Goal: Task Accomplishment & Management: Complete application form

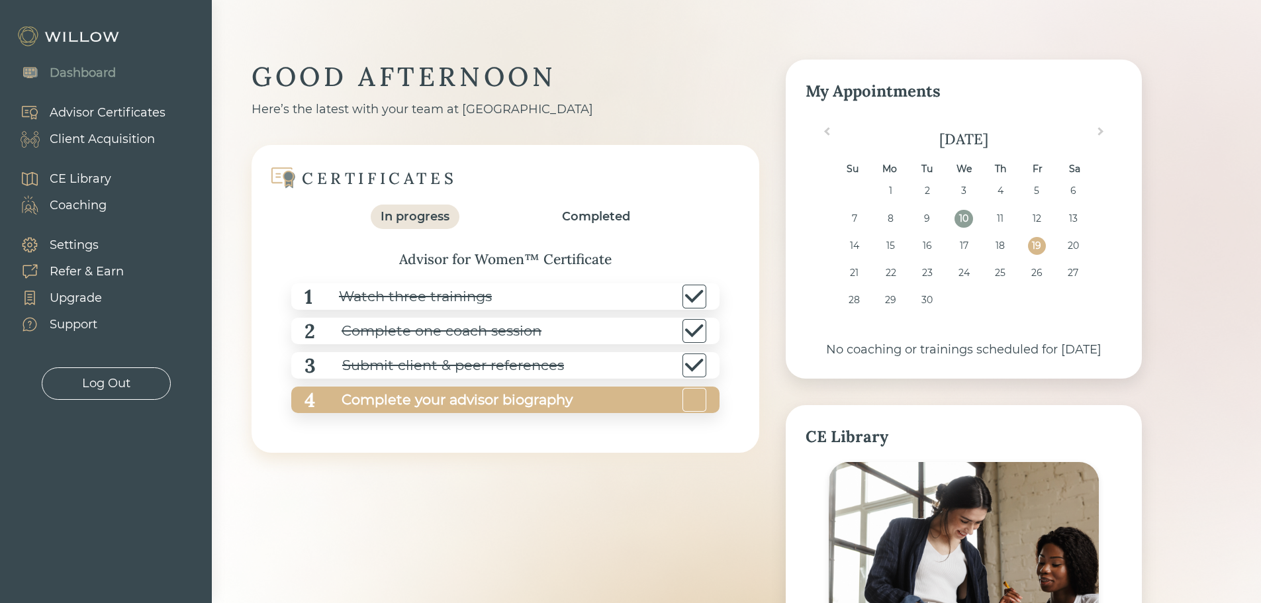
click at [446, 401] on div "Complete your advisor biography" at bounding box center [443, 400] width 257 height 30
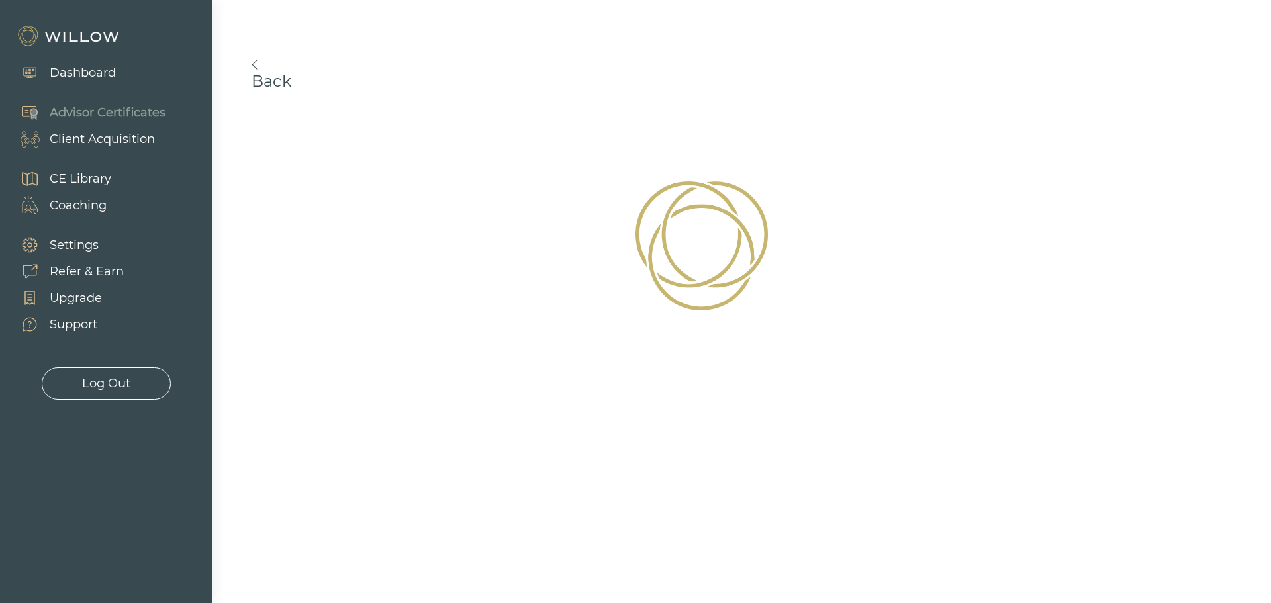
click at [120, 139] on div "Client Acquisition" at bounding box center [102, 139] width 105 height 18
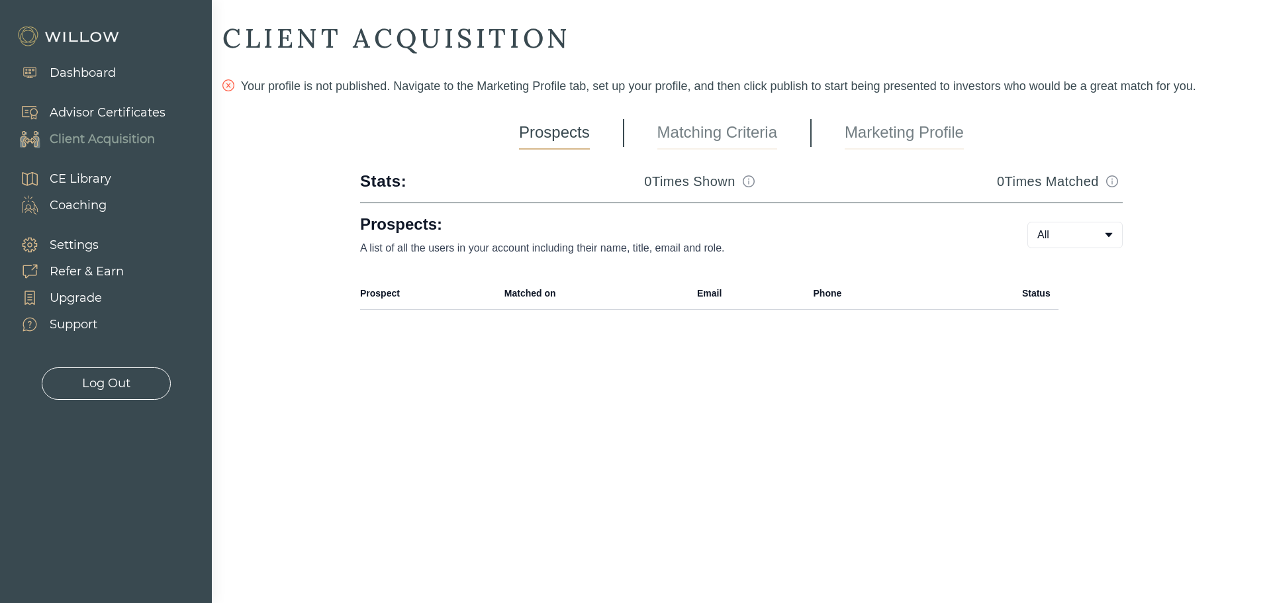
click at [874, 138] on link "Marketing Profile" at bounding box center [903, 132] width 119 height 33
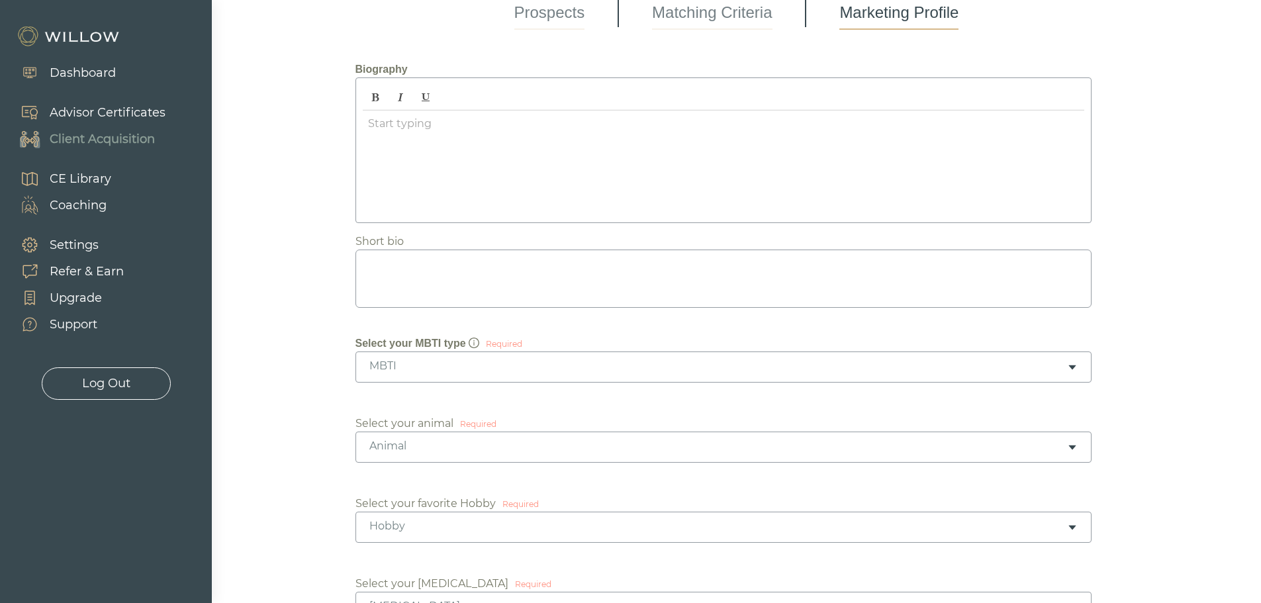
scroll to position [130, 0]
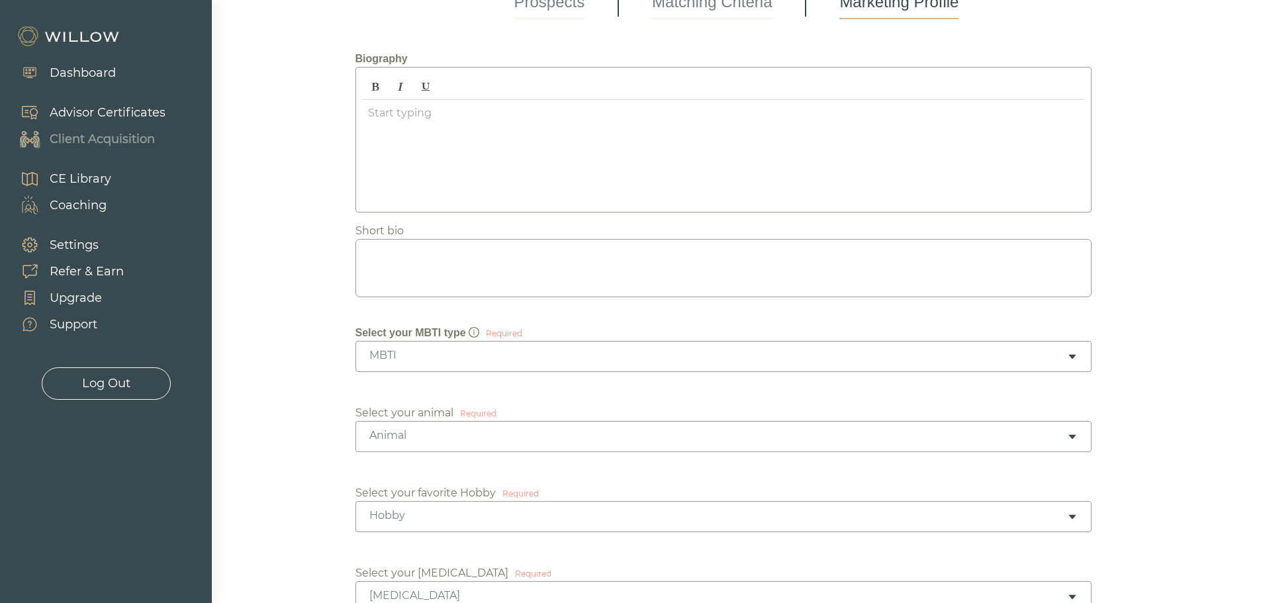
click at [491, 433] on div "Animal" at bounding box center [718, 435] width 698 height 15
click at [410, 356] on div "MBTI" at bounding box center [718, 355] width 698 height 15
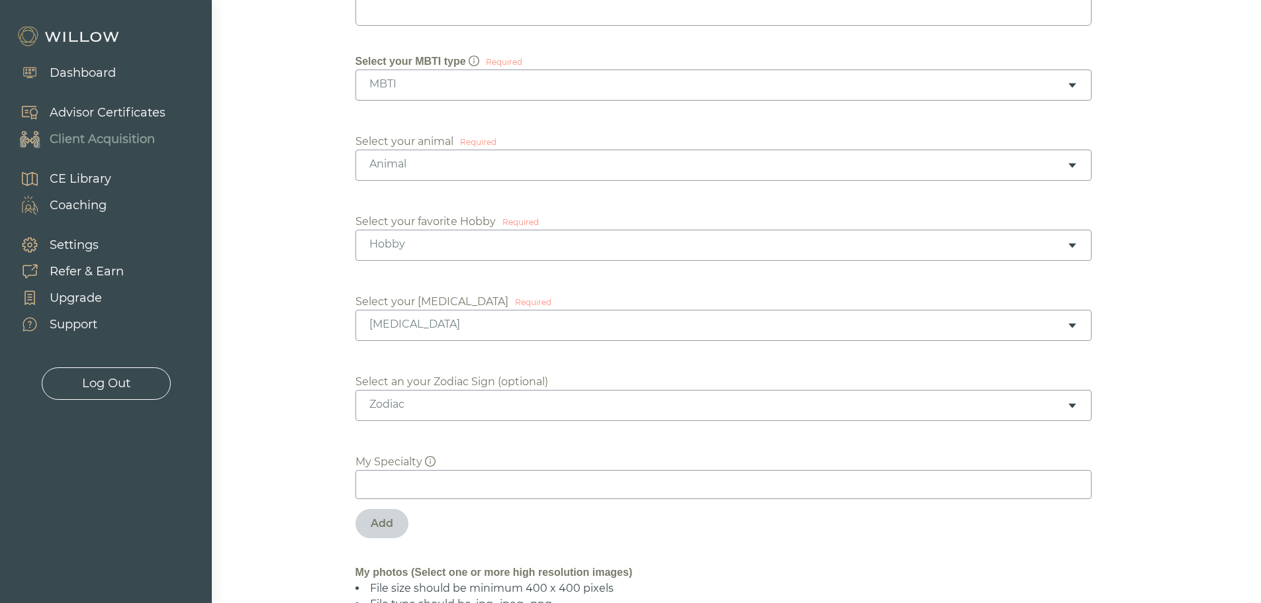
scroll to position [0, 0]
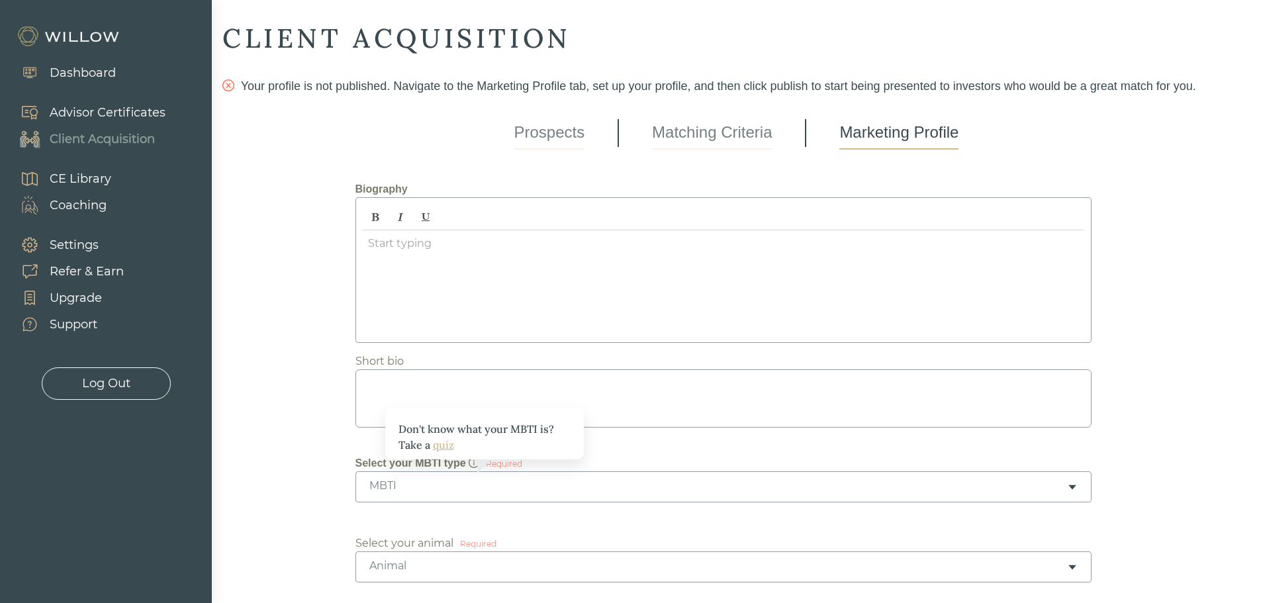
click at [444, 447] on link "quiz" at bounding box center [443, 444] width 21 height 13
